Goal: Task Accomplishment & Management: Complete application form

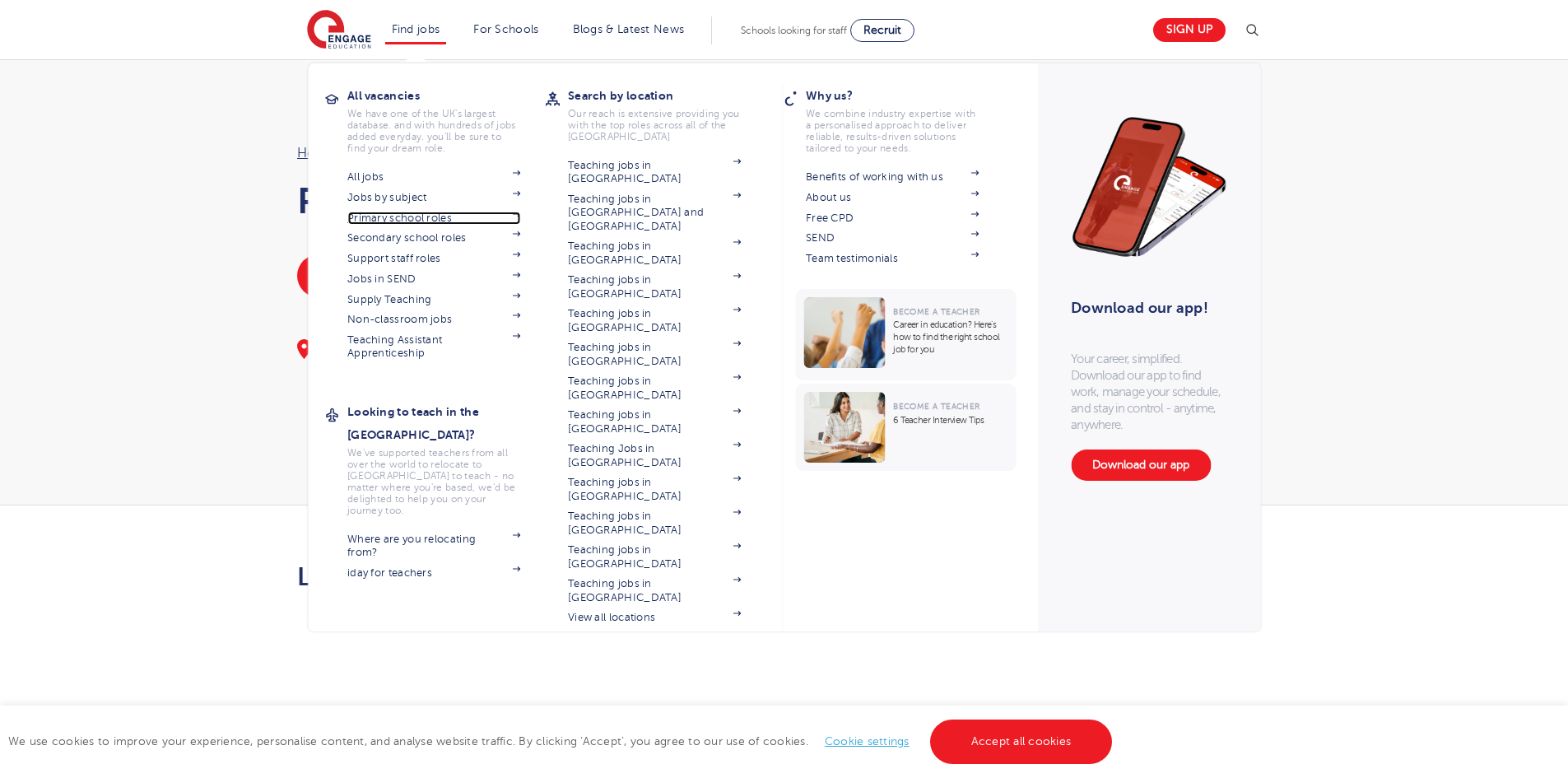
click at [444, 224] on link "Primary school roles" at bounding box center [433, 218] width 173 height 13
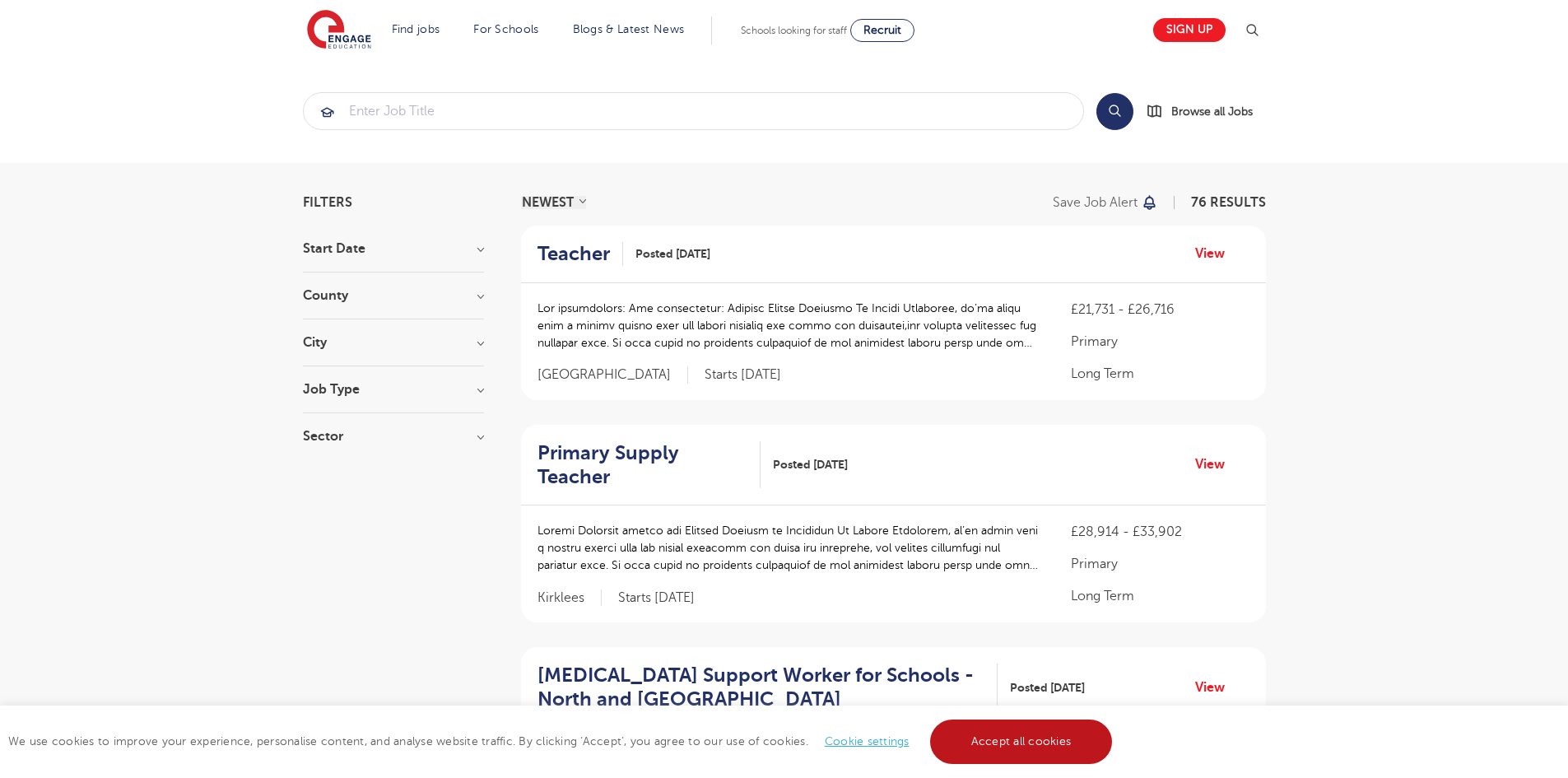
click at [1016, 728] on link "Accept all cookies" at bounding box center [1020, 741] width 183 height 44
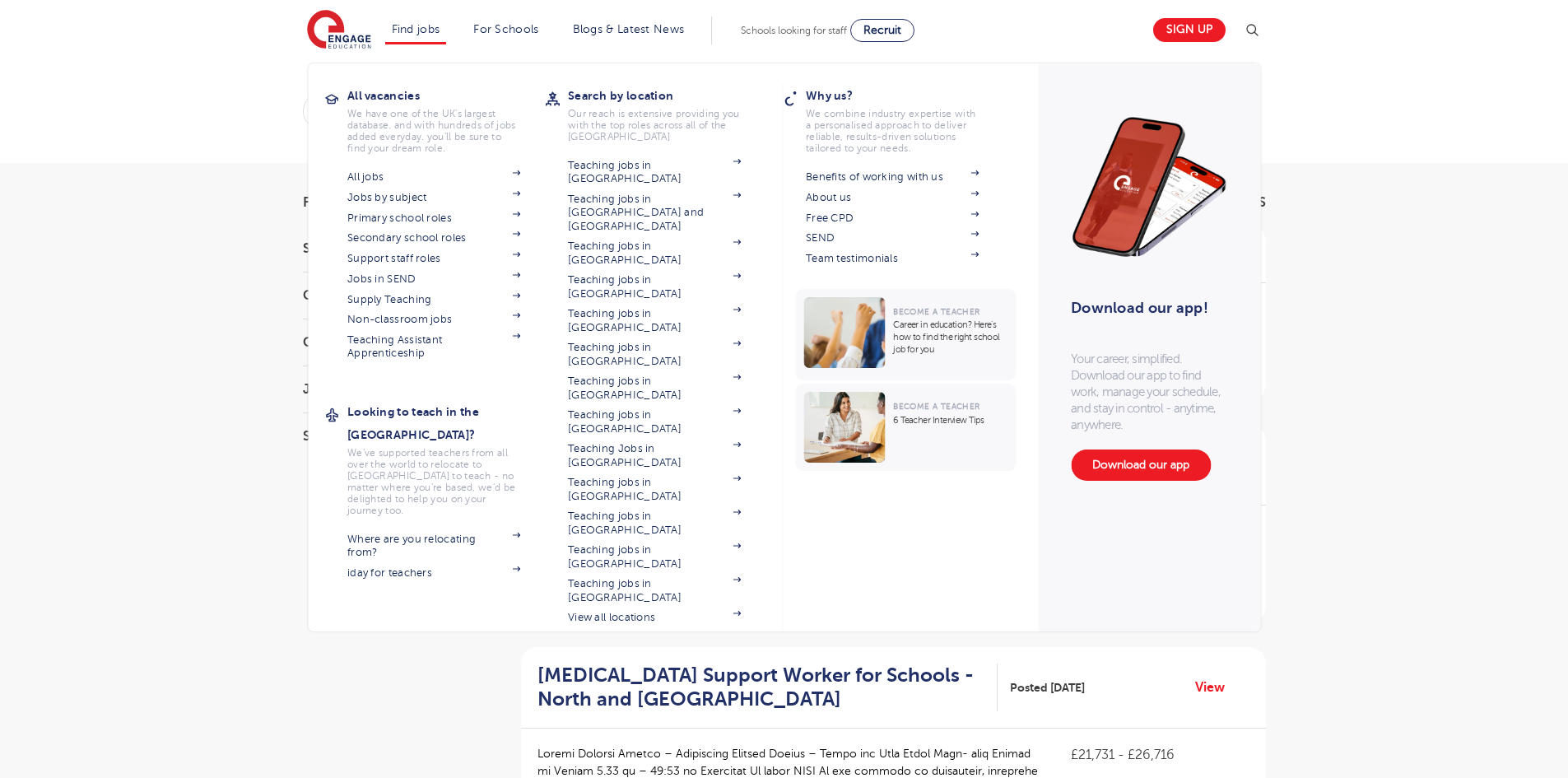
click at [418, 37] on li "Find jobs All vacancies We have one of the UK's largest database. and with hund…" at bounding box center [416, 31] width 62 height 28
click at [426, 24] on link "Find jobs" at bounding box center [416, 29] width 49 height 12
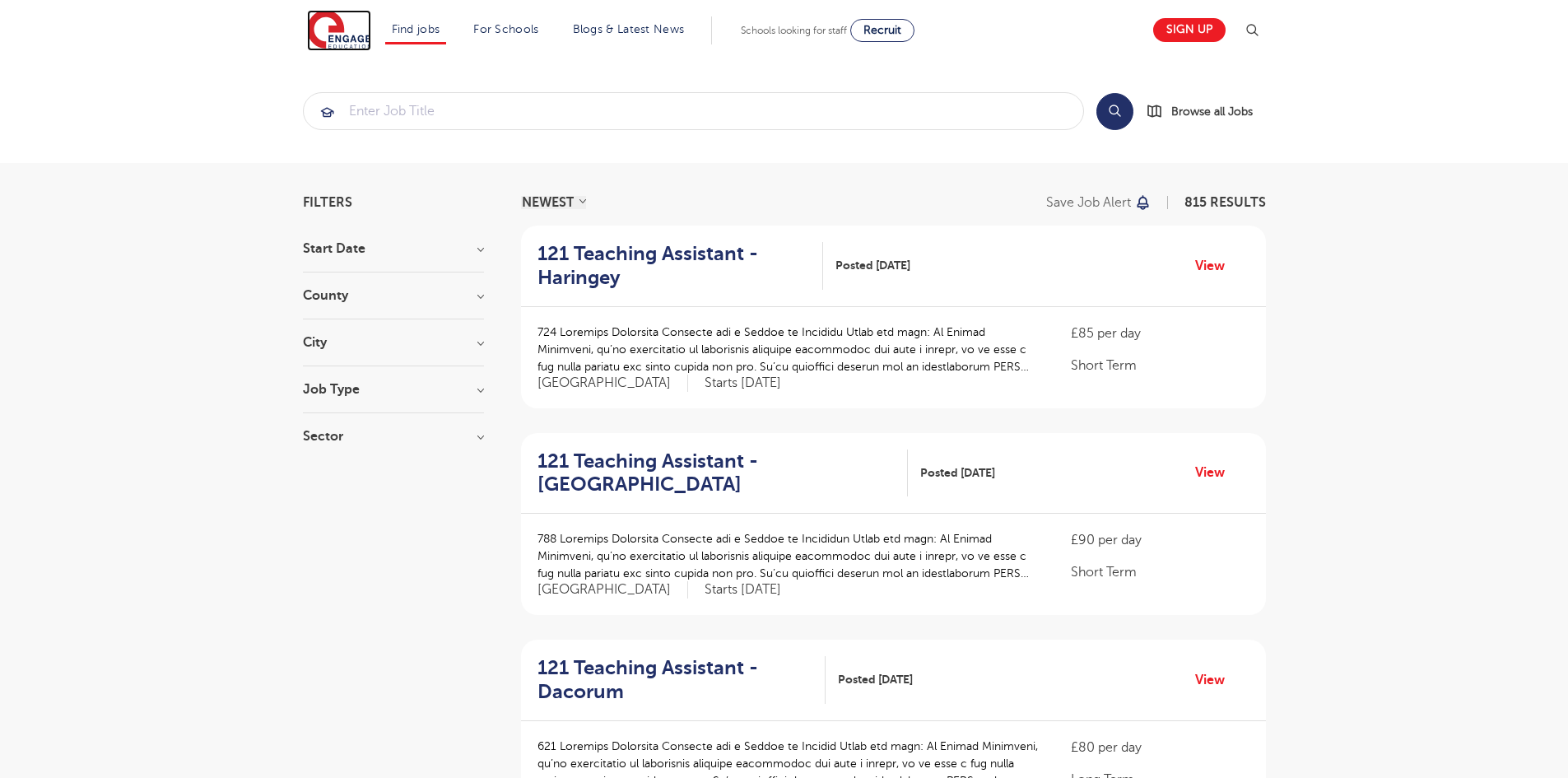
click at [344, 41] on img at bounding box center [339, 31] width 65 height 41
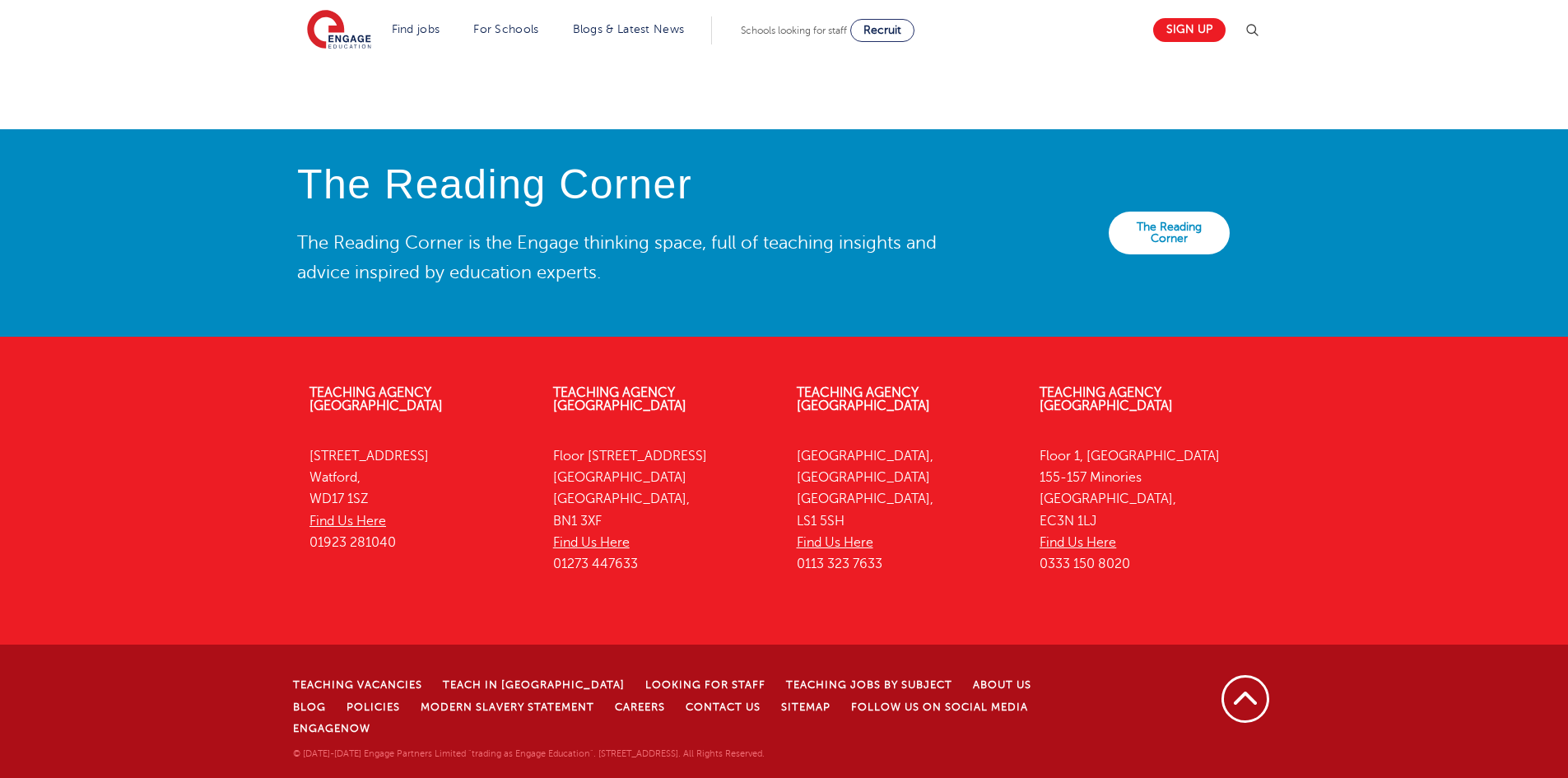
scroll to position [3374, 0]
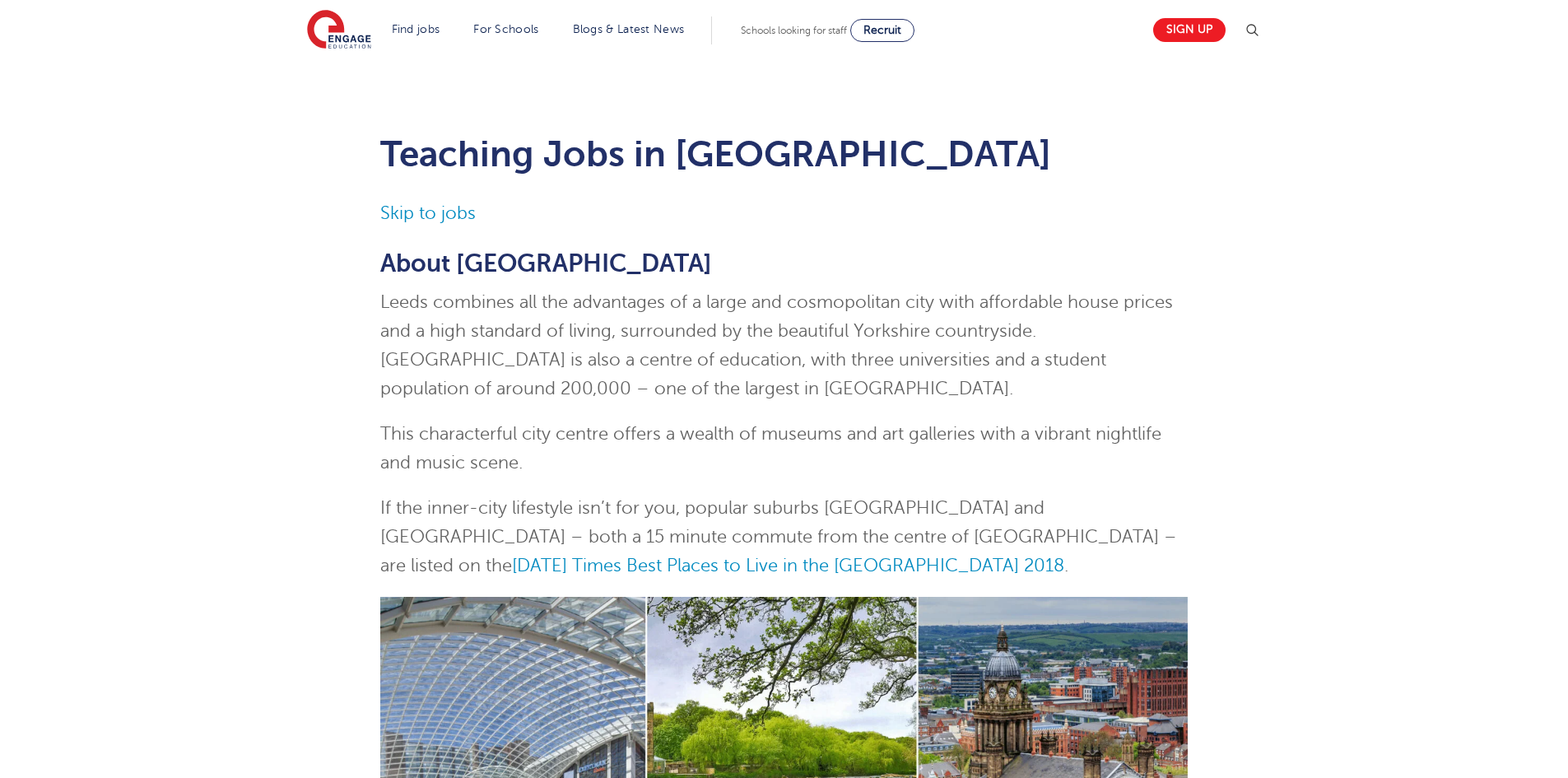
click at [1184, 27] on link "Sign up" at bounding box center [1189, 29] width 72 height 23
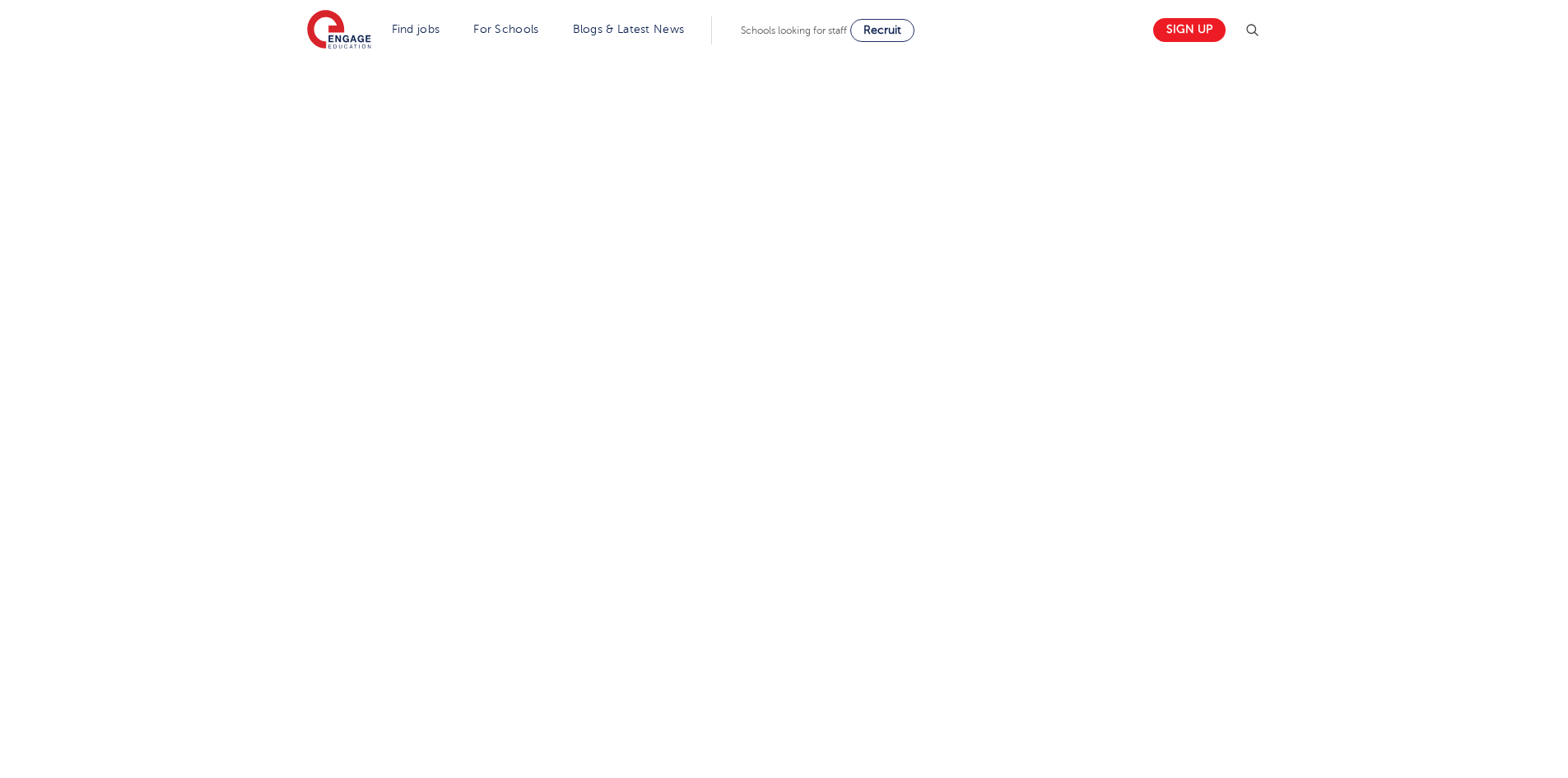
scroll to position [497, 0]
